Goal: Find specific page/section: Find specific page/section

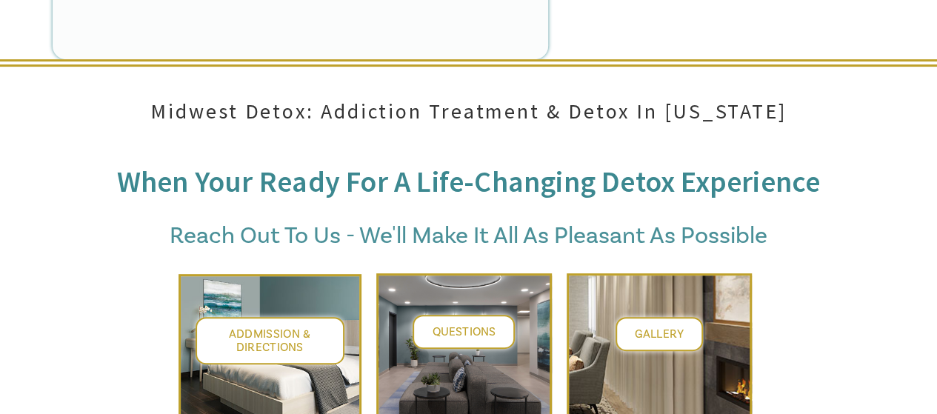
scroll to position [5814, 0]
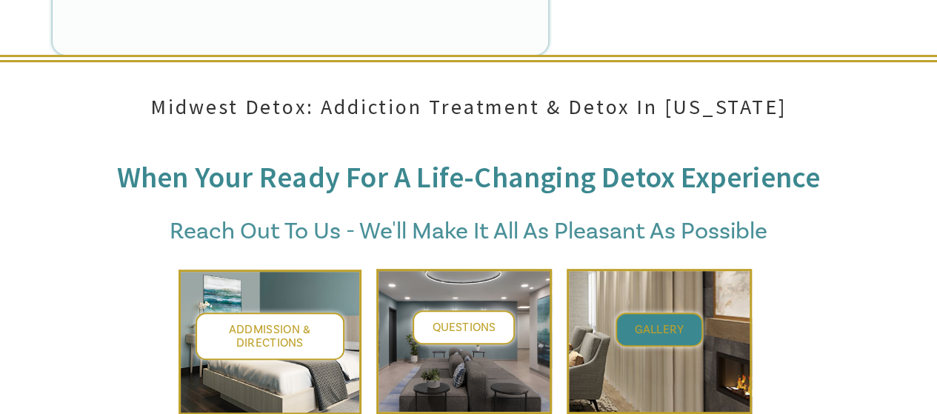
click at [678, 322] on span "Gallery" at bounding box center [659, 329] width 49 height 15
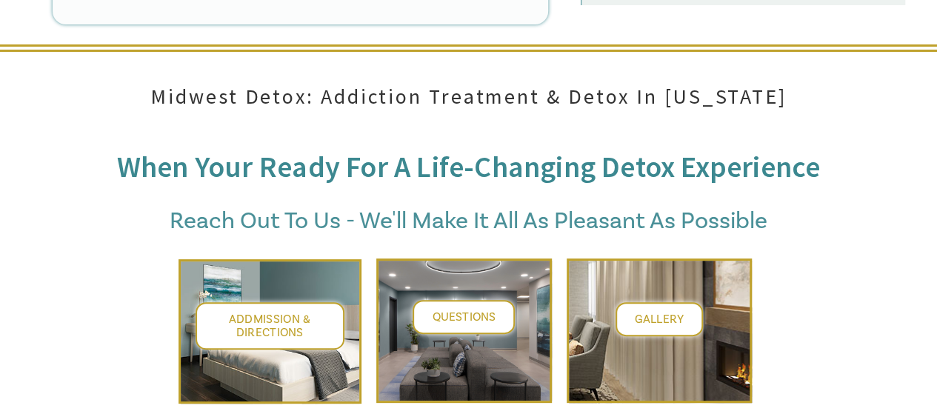
scroll to position [5679, 0]
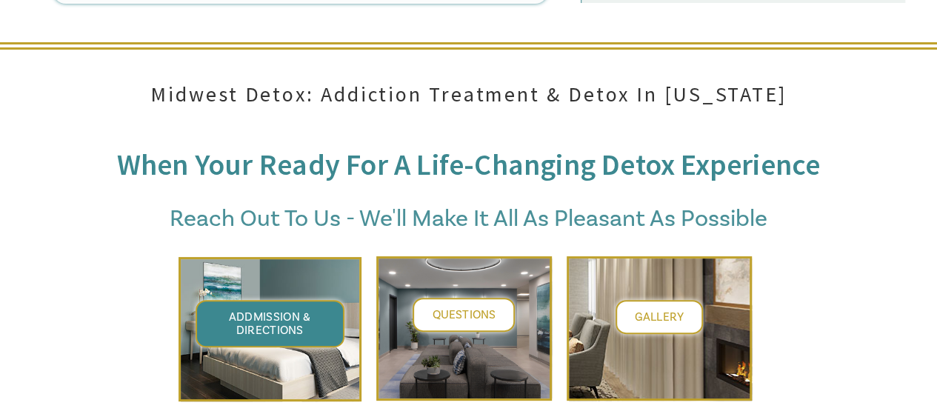
click at [265, 310] on span "Addmission & Directions" at bounding box center [270, 324] width 82 height 28
